Goal: Information Seeking & Learning: Learn about a topic

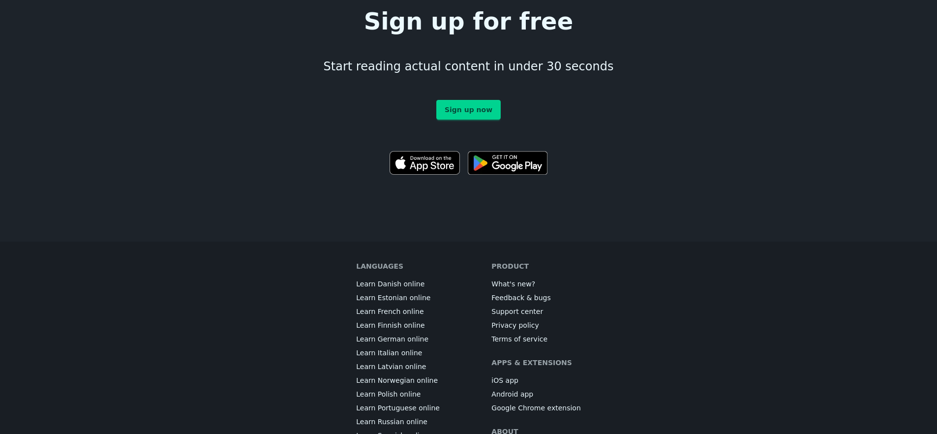
scroll to position [5456, 0]
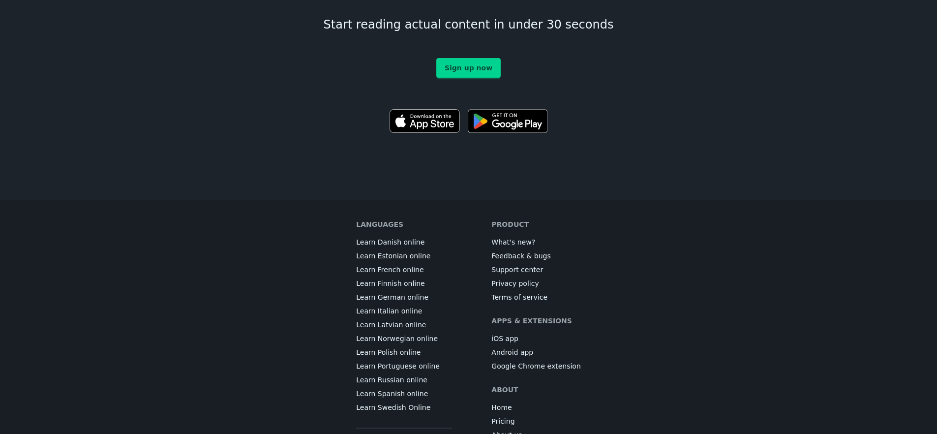
scroll to position [5455, 0]
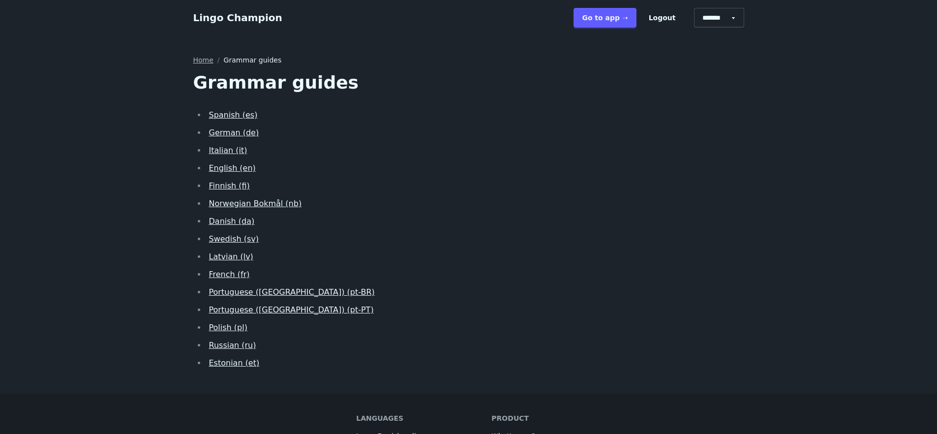
click at [248, 113] on link "Spanish (es)" at bounding box center [233, 114] width 49 height 9
click at [264, 291] on link "Portuguese (Brazil) (pt-BR)" at bounding box center [292, 291] width 166 height 9
click at [465, 179] on li "Finnish (fi)" at bounding box center [475, 186] width 538 height 14
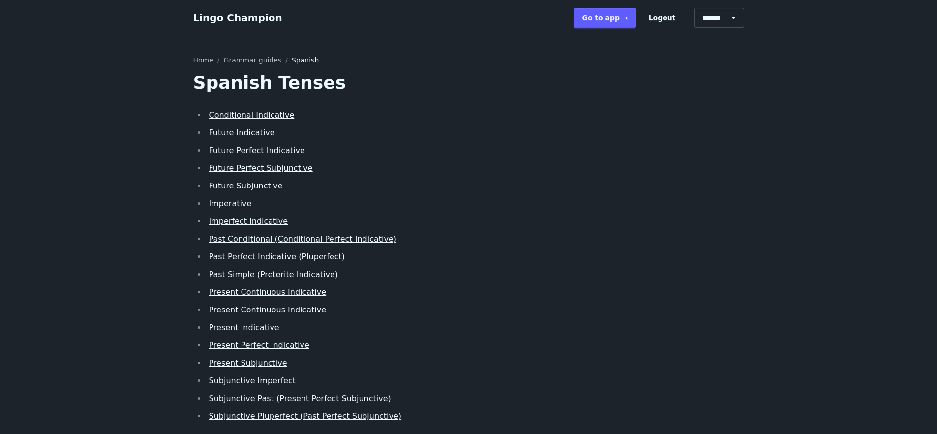
click at [274, 114] on link "Conditional Indicative" at bounding box center [252, 114] width 86 height 9
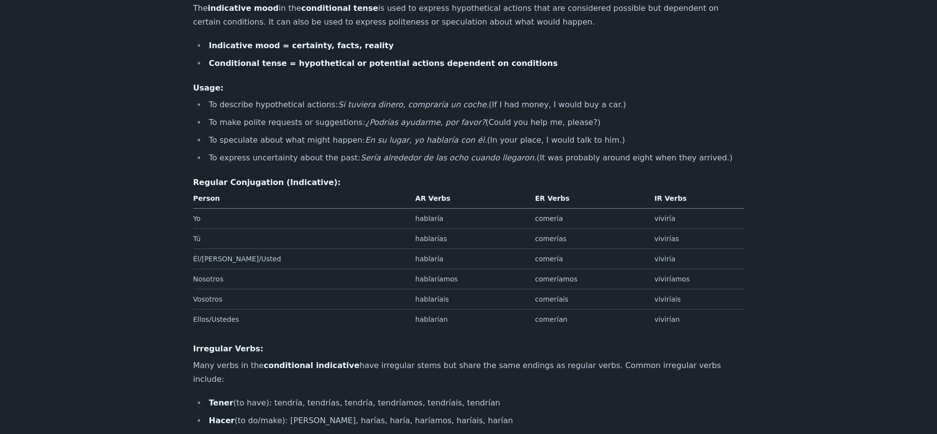
scroll to position [161, 0]
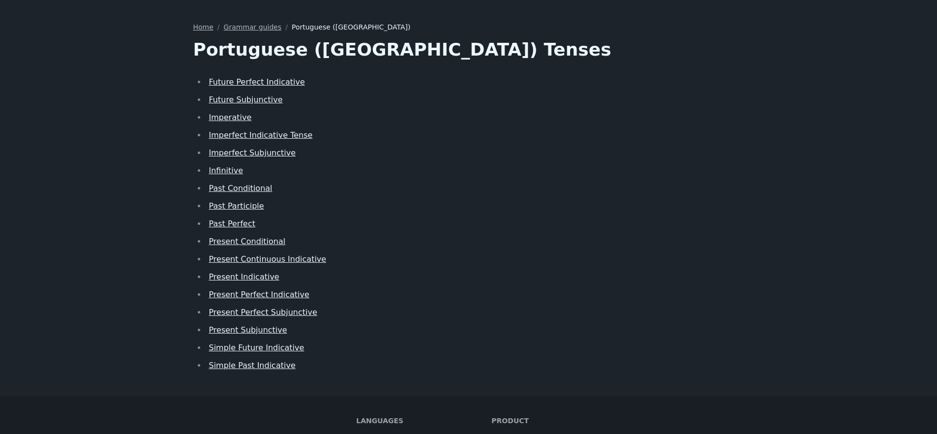
scroll to position [29, 0]
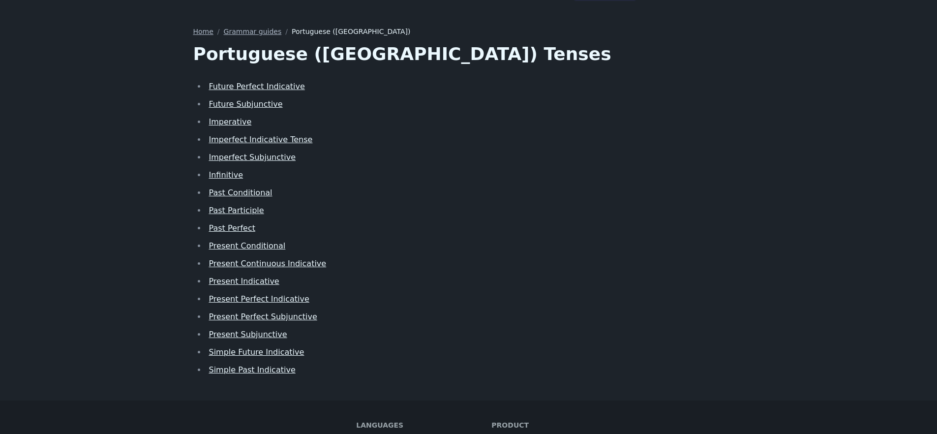
click at [246, 106] on link "Future Subjunctive" at bounding box center [246, 103] width 74 height 9
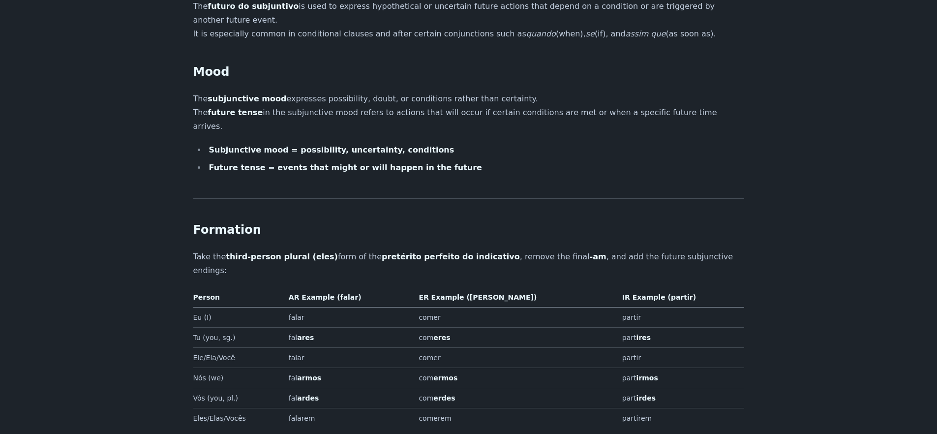
scroll to position [194, 0]
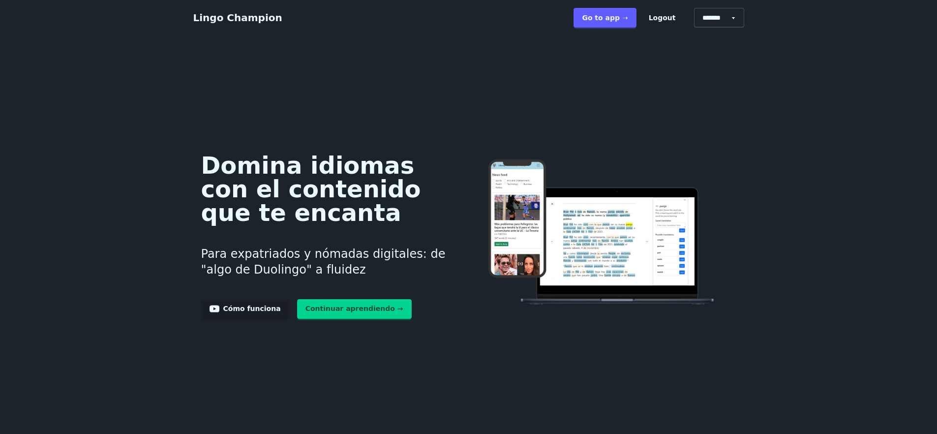
click at [612, 15] on link "Go to app ➝" at bounding box center [604, 18] width 62 height 20
